Goal: Navigation & Orientation: Understand site structure

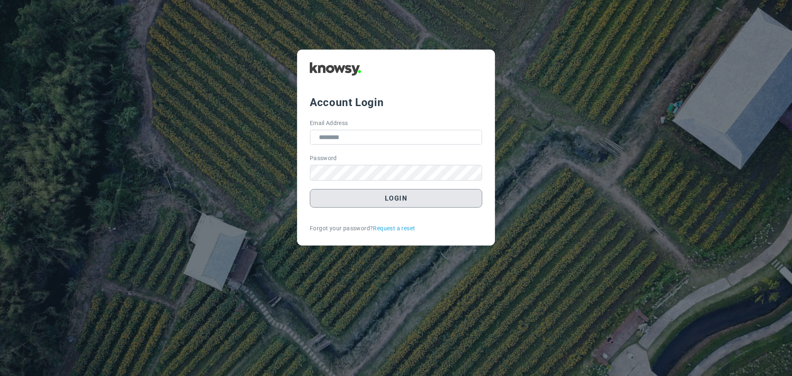
type input "**********"
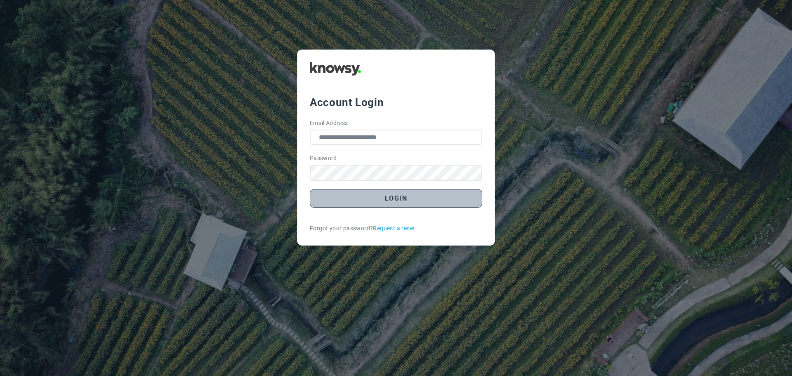
click at [385, 203] on button "Login" at bounding box center [396, 198] width 172 height 19
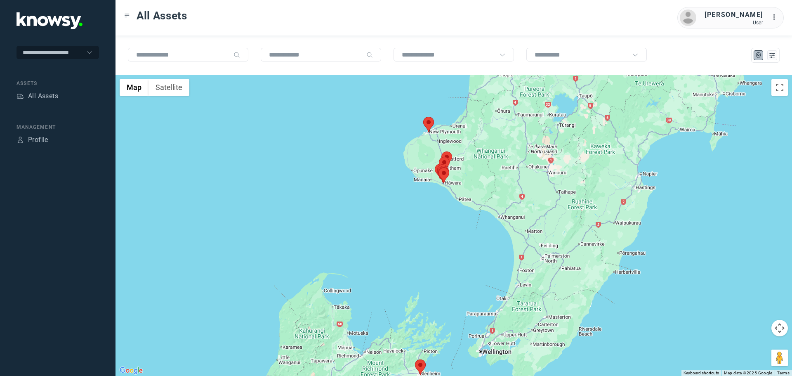
drag, startPoint x: 444, startPoint y: 156, endPoint x: 392, endPoint y: 187, distance: 60.5
click at [393, 188] on div at bounding box center [453, 225] width 676 height 301
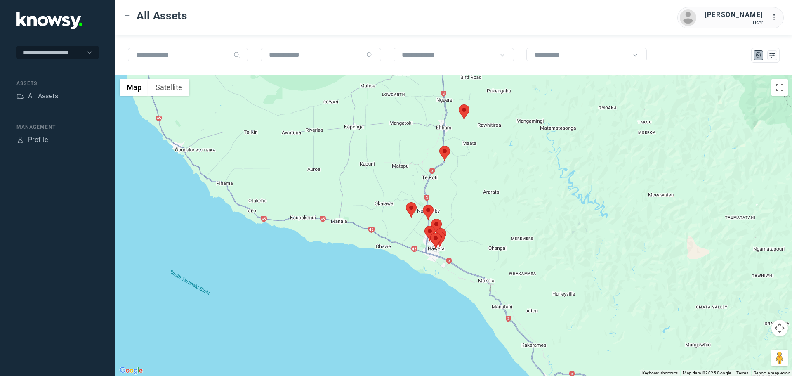
drag, startPoint x: 456, startPoint y: 247, endPoint x: 416, endPoint y: 209, distance: 54.8
click at [434, 231] on area at bounding box center [434, 231] width 0 height 0
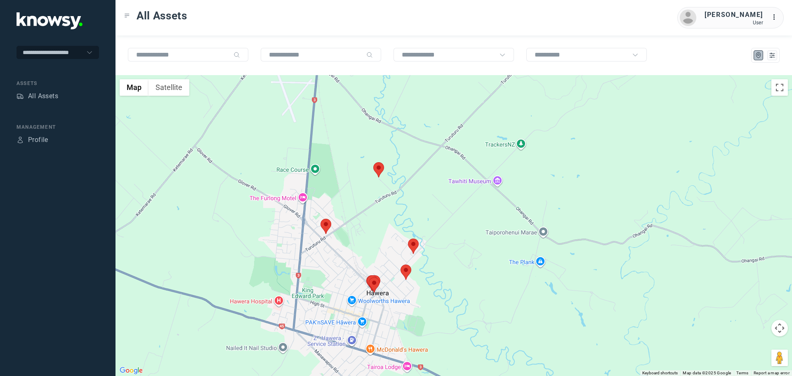
drag, startPoint x: 432, startPoint y: 266, endPoint x: 440, endPoint y: 241, distance: 26.1
click at [440, 243] on div at bounding box center [453, 225] width 676 height 301
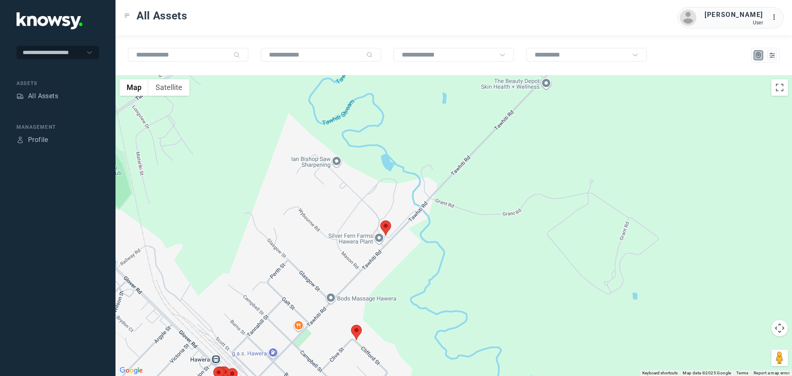
click at [380, 220] on area at bounding box center [380, 220] width 0 height 0
click at [413, 175] on button "Close" at bounding box center [412, 182] width 20 height 20
click at [351, 325] on area at bounding box center [351, 325] width 0 height 0
click at [385, 280] on button "Close" at bounding box center [383, 286] width 20 height 20
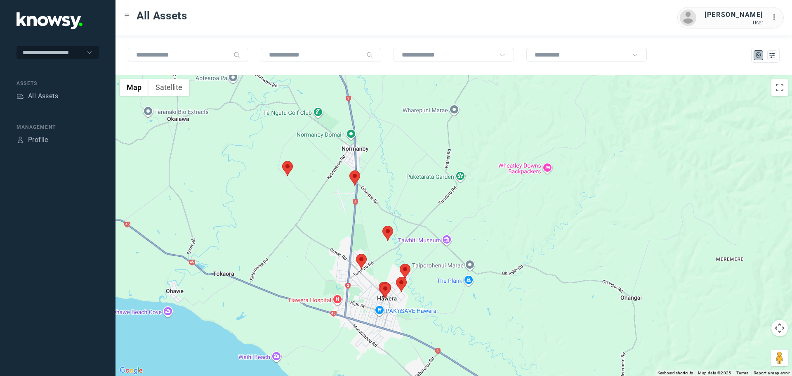
drag, startPoint x: 306, startPoint y: 210, endPoint x: 386, endPoint y: 222, distance: 80.5
click at [386, 222] on div "To navigate, press the arrow keys." at bounding box center [453, 225] width 676 height 301
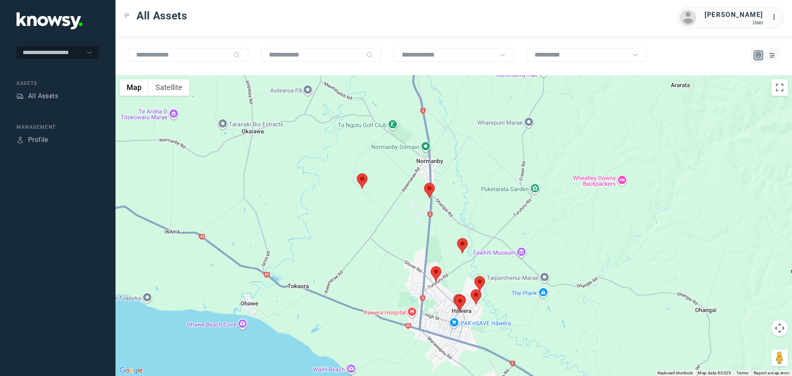
click at [431, 266] on area at bounding box center [431, 266] width 0 height 0
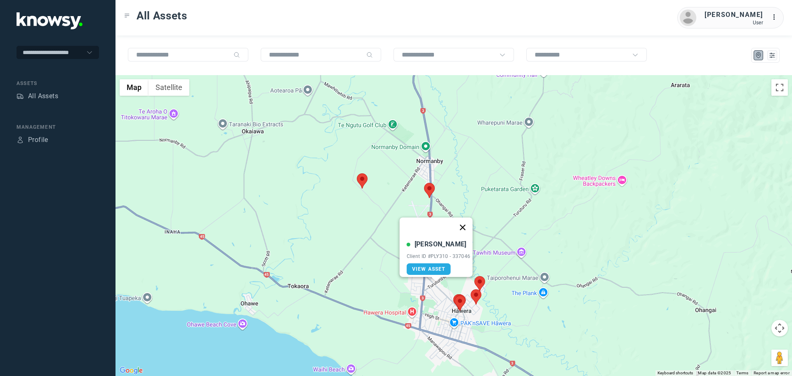
click at [466, 221] on button "Close" at bounding box center [462, 227] width 20 height 20
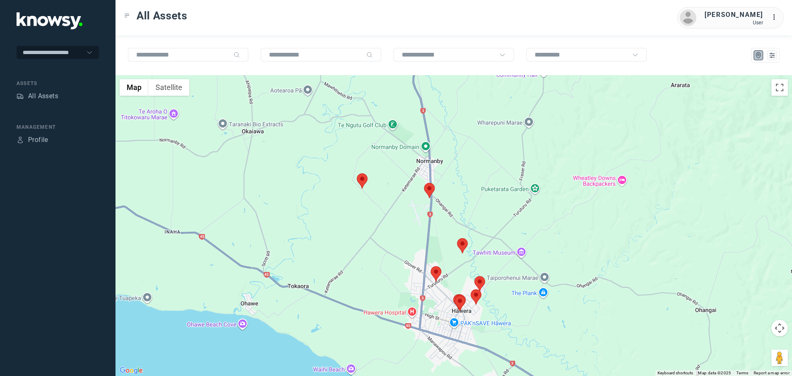
click at [424, 183] on area at bounding box center [424, 183] width 0 height 0
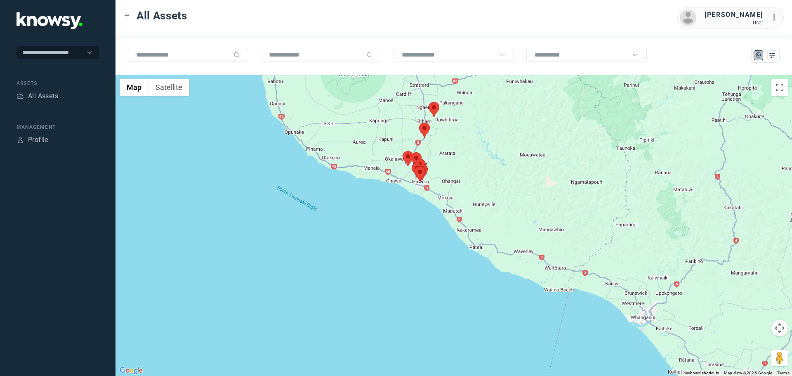
click at [419, 122] on area at bounding box center [419, 122] width 0 height 0
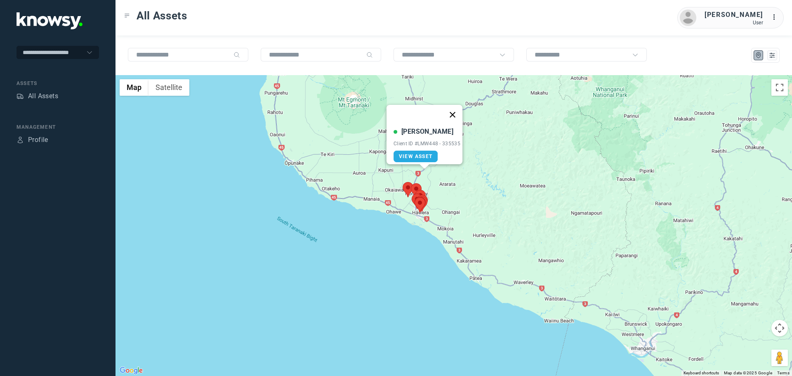
click at [456, 109] on button "Close" at bounding box center [452, 115] width 20 height 20
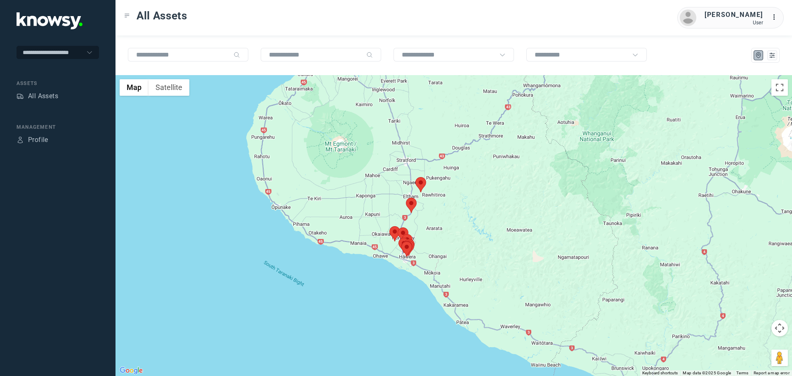
drag, startPoint x: 408, startPoint y: 119, endPoint x: 393, endPoint y: 216, distance: 98.6
click at [393, 216] on div at bounding box center [453, 225] width 676 height 301
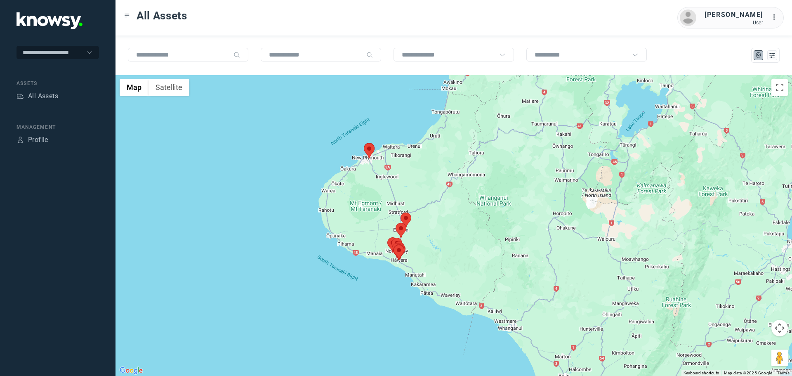
click at [364, 143] on area at bounding box center [364, 143] width 0 height 0
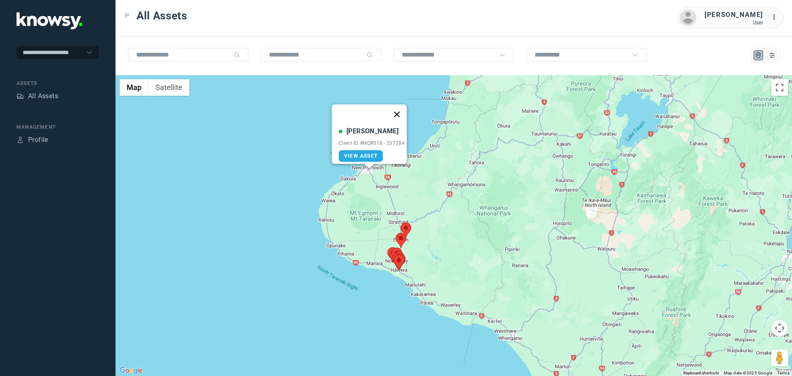
click at [401, 108] on button "Close" at bounding box center [397, 114] width 20 height 20
